Goal: Task Accomplishment & Management: Manage account settings

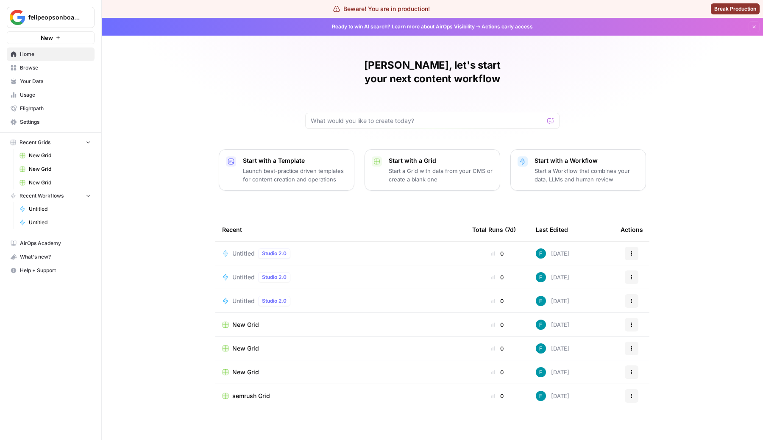
click at [59, 9] on button "felipeopsonboarding" at bounding box center [51, 17] width 88 height 21
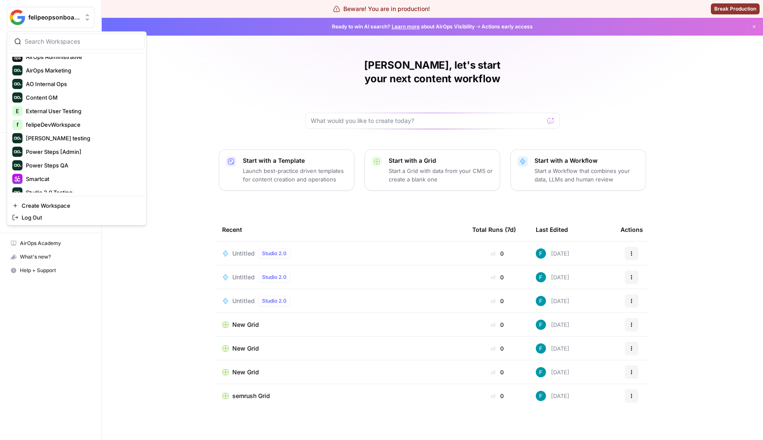
scroll to position [68, 0]
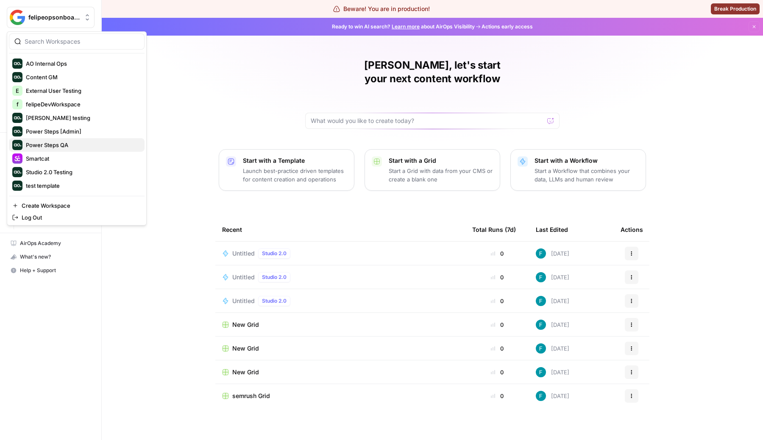
click at [80, 143] on span "Power Steps QA" at bounding box center [82, 145] width 112 height 8
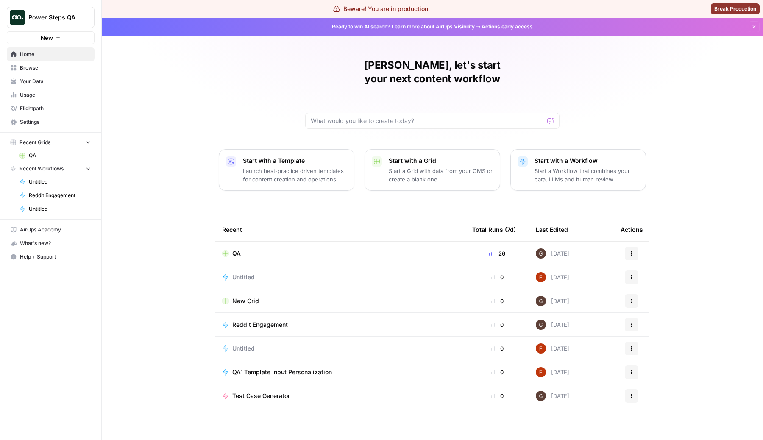
click at [63, 117] on link "Settings" at bounding box center [51, 122] width 88 height 14
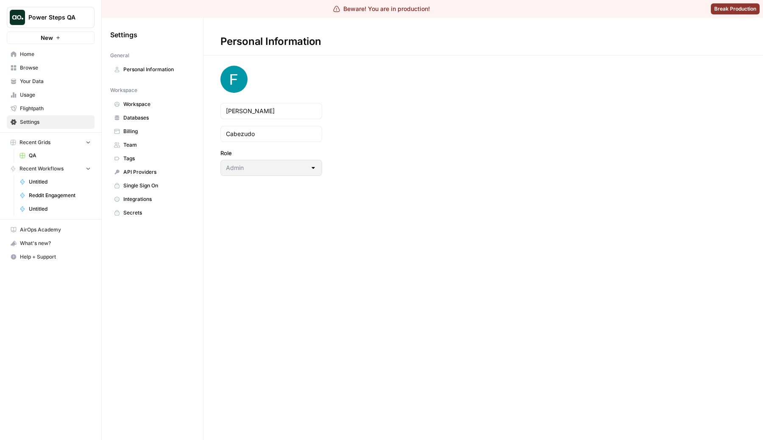
click at [156, 116] on span "Databases" at bounding box center [156, 118] width 67 height 8
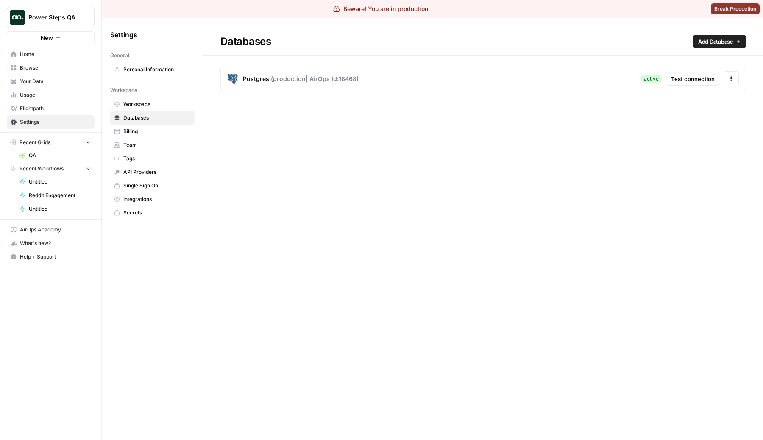
click at [532, 185] on div "Databases Add Database Postgres ( production | AirOps Id: 18468 ) active Test c…" at bounding box center [482, 229] width 559 height 422
